Goal: Navigation & Orientation: Find specific page/section

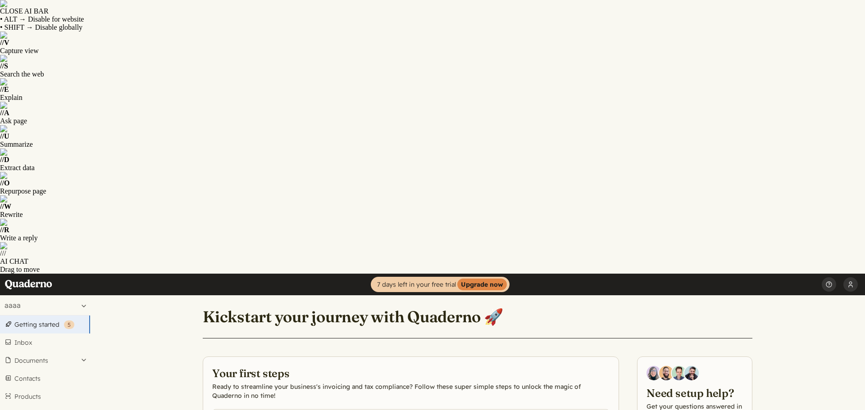
click at [36, 316] on link "Getting started ( 5 )" at bounding box center [45, 325] width 90 height 18
click at [44, 274] on link "Home" at bounding box center [32, 285] width 54 height 22
click at [845, 274] on button "[PERSON_NAME]" at bounding box center [850, 285] width 14 height 22
